Goal: Task Accomplishment & Management: Complete application form

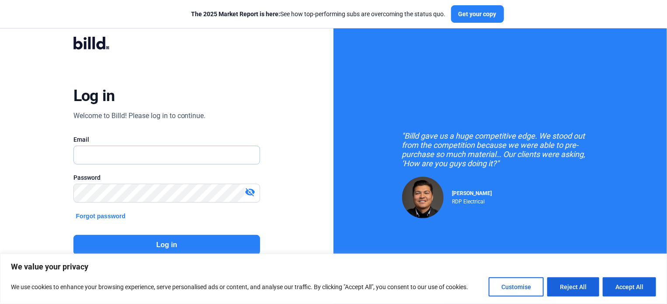
click at [157, 159] on input "text" at bounding box center [167, 155] width 186 height 18
type input "[EMAIL_ADDRESS][DOMAIN_NAME]"
click at [249, 192] on mat-icon "visibility_off" at bounding box center [250, 192] width 10 height 10
click at [249, 192] on mat-icon "visibility" at bounding box center [250, 192] width 10 height 10
click at [173, 240] on button "Log in" at bounding box center [166, 245] width 187 height 20
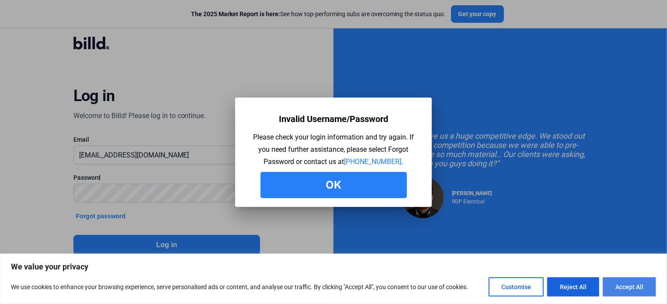
click at [629, 292] on button "Accept All" at bounding box center [629, 286] width 53 height 19
checkbox input "true"
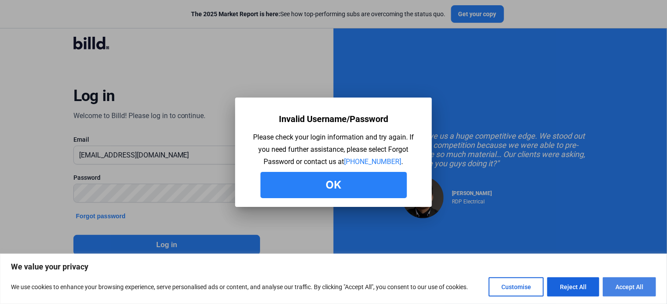
checkbox input "true"
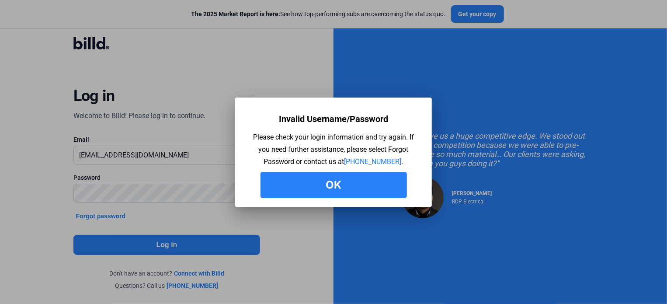
click at [340, 190] on button "Ok" at bounding box center [333, 185] width 146 height 26
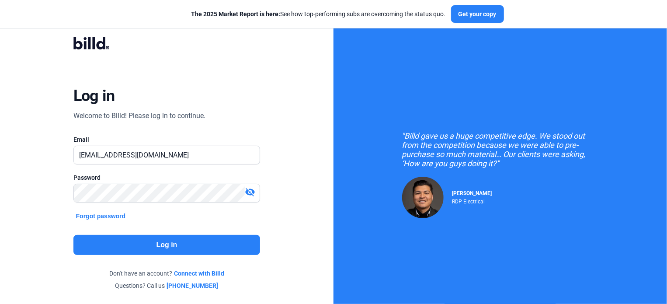
drag, startPoint x: 253, startPoint y: 188, endPoint x: 247, endPoint y: 191, distance: 7.0
click at [253, 188] on mat-icon "visibility_off" at bounding box center [250, 192] width 10 height 10
click at [27, 193] on div "Log in Welcome to Billd! Please log in to continue. Email [EMAIL_ADDRESS][DOMAI…" at bounding box center [166, 163] width 333 height 326
click at [146, 239] on button "Log in" at bounding box center [166, 245] width 187 height 20
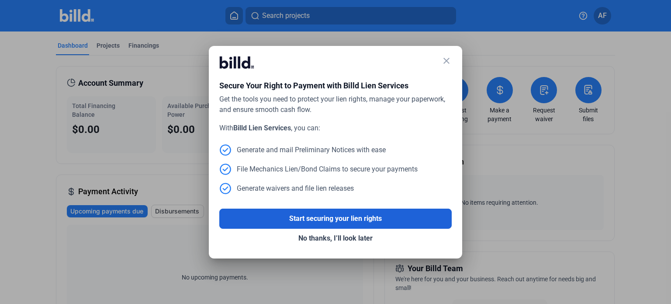
click at [328, 218] on button "Start securing your lien rights" at bounding box center [335, 218] width 232 height 20
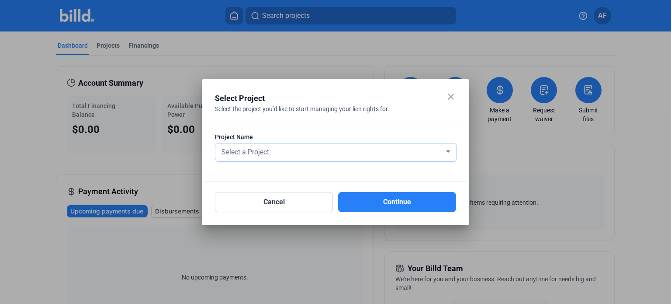
click at [443, 153] on div "Select a Project" at bounding box center [332, 151] width 225 height 12
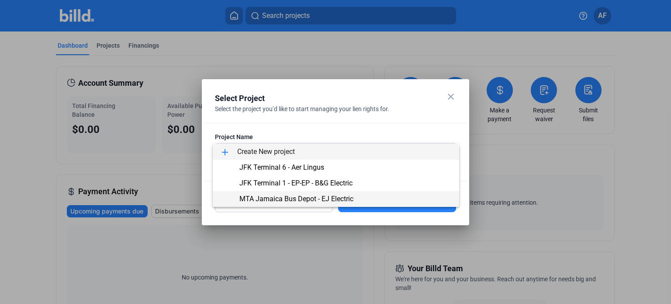
click at [310, 191] on span "MTA Jamaica Bus Depot - EJ Electric" at bounding box center [336, 199] width 232 height 16
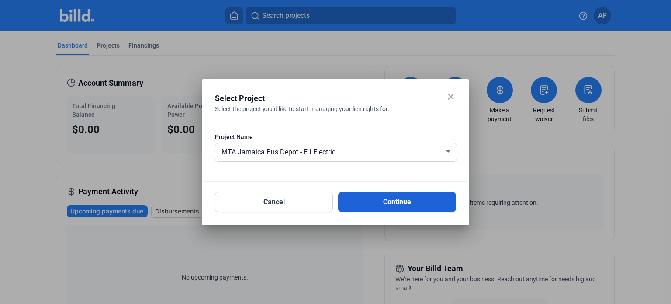
click at [398, 201] on button "Continue" at bounding box center [397, 202] width 118 height 20
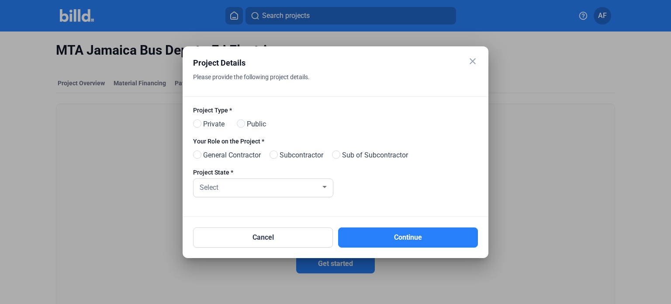
click at [242, 123] on span at bounding box center [241, 123] width 8 height 8
click at [242, 123] on input "Public" at bounding box center [240, 124] width 7 height 7
radio input "true"
click at [340, 156] on span at bounding box center [336, 154] width 8 height 8
click at [339, 156] on input "Sub of Subcontractor" at bounding box center [335, 155] width 7 height 7
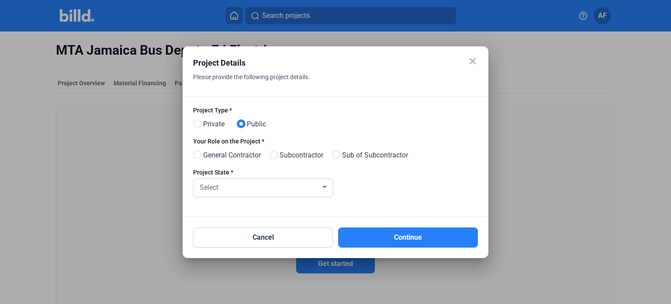
radio input "true"
click at [314, 186] on div "Select" at bounding box center [259, 186] width 123 height 12
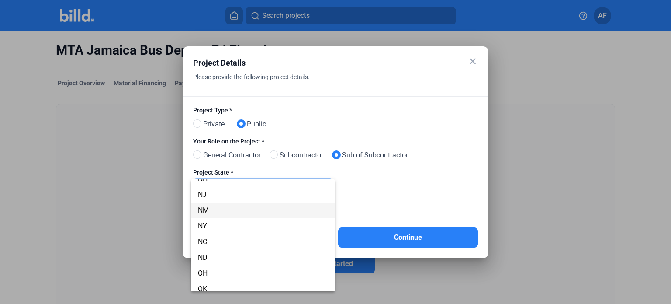
scroll to position [444, 0]
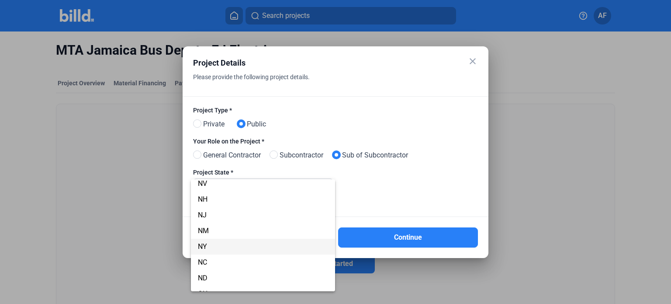
click at [212, 243] on span "NY" at bounding box center [263, 247] width 131 height 16
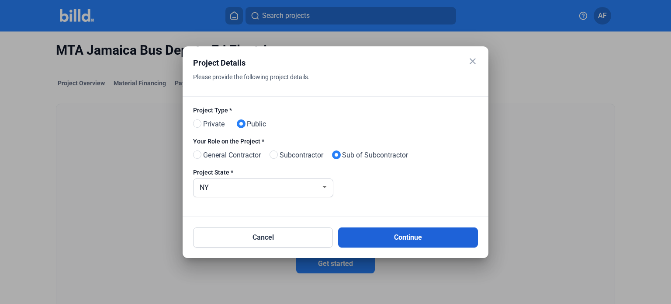
click at [417, 238] on button "Continue" at bounding box center [408, 237] width 140 height 20
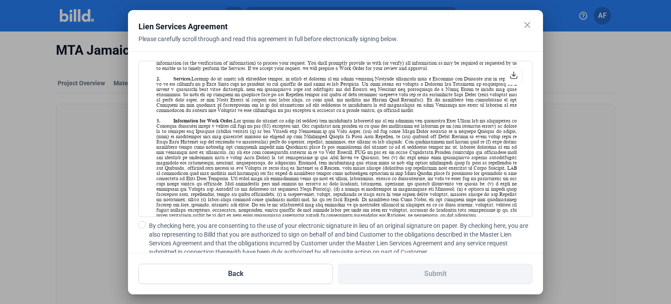
scroll to position [175, 0]
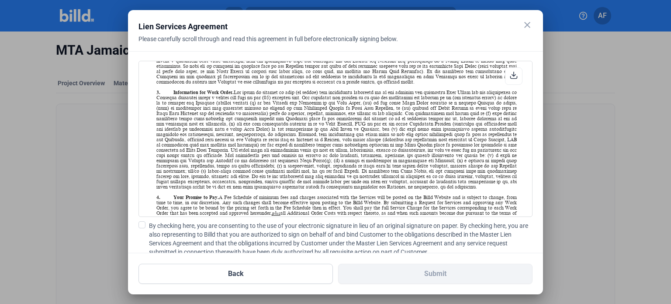
click at [142, 224] on span at bounding box center [142, 224] width 7 height 7
click at [0, 0] on input "By checking here, you are consenting to the use of your electronic signature in…" at bounding box center [0, 0] width 0 height 0
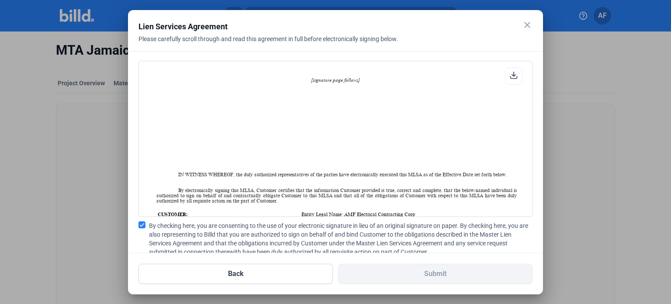
scroll to position [1696, 0]
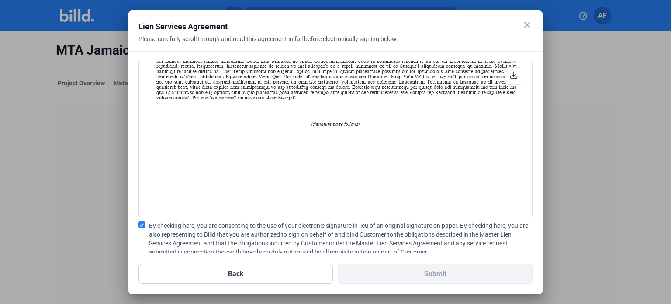
click at [511, 78] on icon at bounding box center [514, 75] width 7 height 7
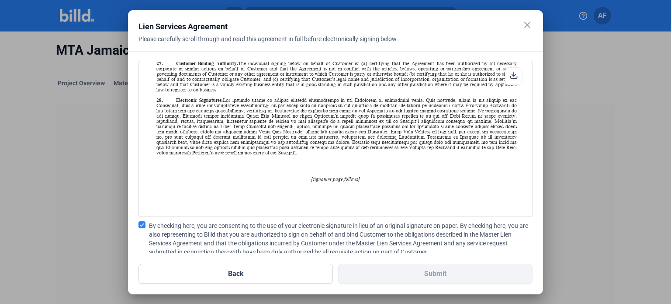
scroll to position [1477, 0]
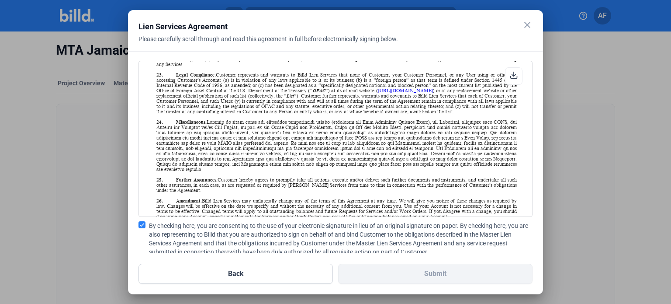
click at [493, 49] on div "Please carefully scroll through and read this agreement in full before electron…" at bounding box center [325, 44] width 372 height 19
click at [528, 28] on mat-icon "close" at bounding box center [527, 25] width 10 height 10
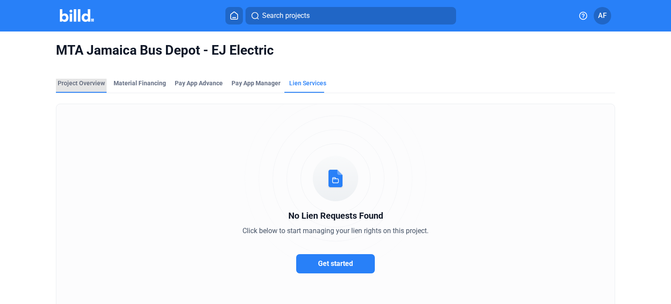
click at [66, 81] on div "Project Overview" at bounding box center [81, 83] width 47 height 9
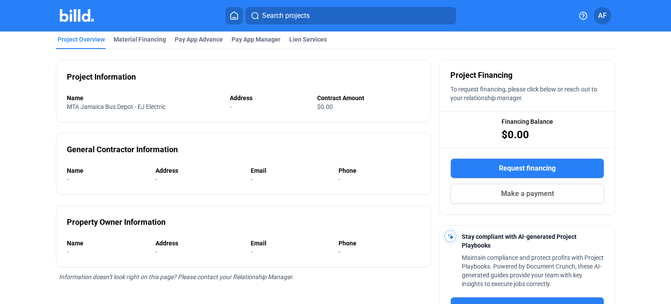
scroll to position [87, 0]
